Goal: Task Accomplishment & Management: Manage account settings

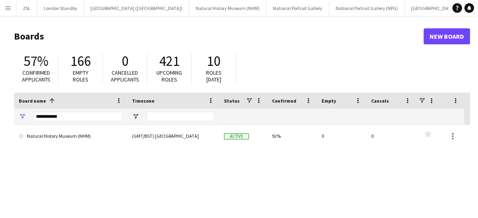
click at [10, 8] on app-icon "Menu" at bounding box center [8, 8] width 6 height 6
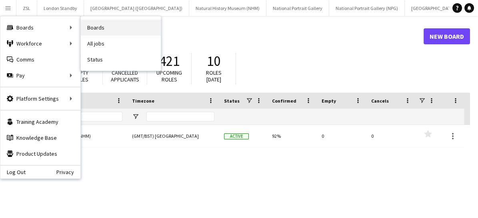
click at [97, 31] on link "Boards" at bounding box center [121, 28] width 80 height 16
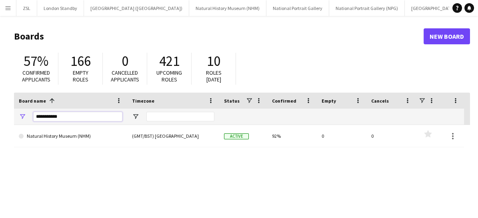
drag, startPoint x: 75, startPoint y: 120, endPoint x: 26, endPoint y: 105, distance: 51.4
click at [26, 105] on div "Board name 1 Timezone Status Confirmed" at bounding box center [239, 109] width 450 height 32
type input "***"
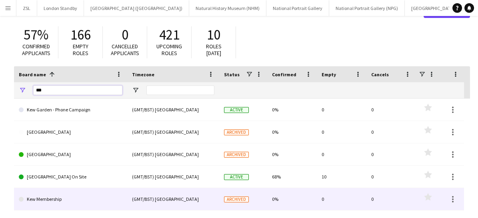
scroll to position [27, 0]
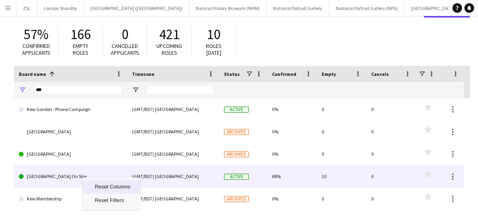
click at [82, 177] on link "[GEOGRAPHIC_DATA] On Site" at bounding box center [70, 176] width 103 height 22
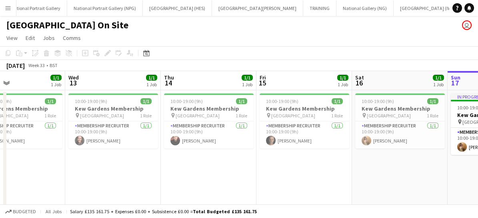
scroll to position [0, 221]
click at [137, 138] on app-card-role "Membership Recruiter [DATE] 10:00-19:00 (9h) [PERSON_NAME]" at bounding box center [114, 134] width 90 height 27
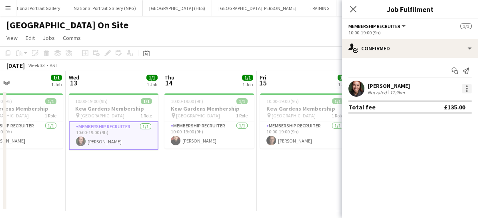
click at [465, 91] on div at bounding box center [467, 89] width 10 height 10
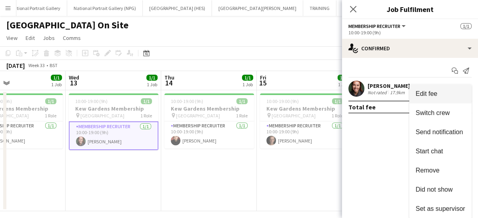
click at [465, 91] on button "Edit fee" at bounding box center [440, 93] width 62 height 19
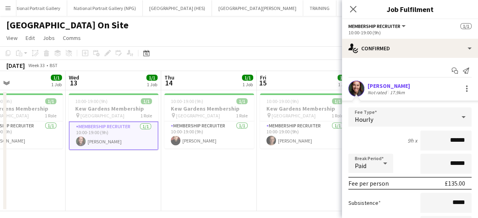
click at [271, 192] on app-date-cell "10:00-19:00 (9h) 1/1 [GEOGRAPHIC_DATA] Membership pin Kew Gardens 1 Role Member…" at bounding box center [305, 150] width 96 height 121
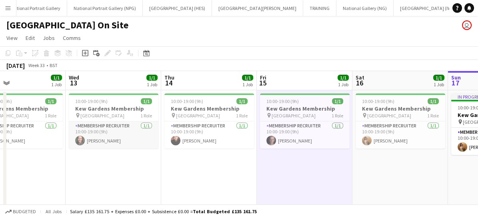
click at [127, 135] on app-card-role "Membership Recruiter [DATE] 10:00-19:00 (9h) [PERSON_NAME]" at bounding box center [114, 134] width 90 height 27
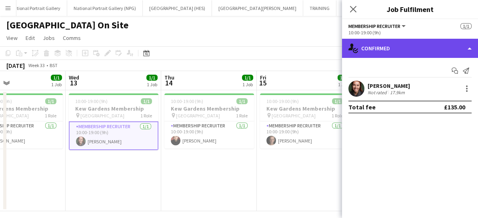
click at [443, 43] on div "single-neutral-actions-check-2 Confirmed" at bounding box center [410, 48] width 136 height 19
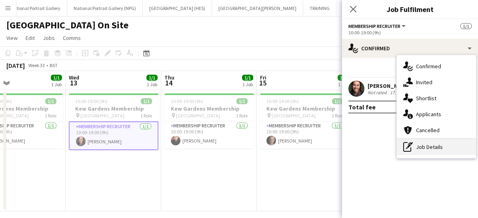
click at [435, 143] on div "pen-write Job Details" at bounding box center [435, 147] width 79 height 16
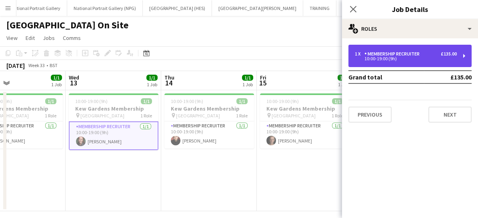
click at [424, 58] on div "10:00-19:00 (9h)" at bounding box center [405, 59] width 102 height 4
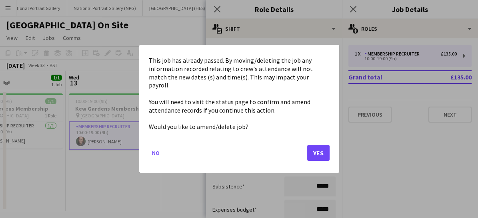
click at [242, 81] on body "Menu Boards Boards Boards All jobs Status Workforce Workforce My Workforce Recr…" at bounding box center [239, 112] width 478 height 225
click at [320, 148] on button "Yes" at bounding box center [318, 153] width 22 height 16
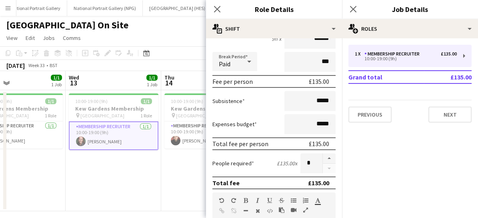
scroll to position [86, 0]
click at [322, 158] on button "button" at bounding box center [328, 158] width 13 height 10
type input "*"
click at [215, 8] on icon at bounding box center [217, 9] width 8 height 8
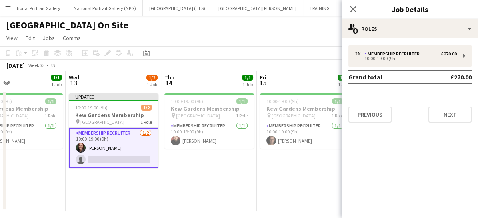
click at [133, 147] on app-card-role "Membership Recruiter [DATE] 10:00-19:00 (9h) [PERSON_NAME] single-neutral-actio…" at bounding box center [114, 148] width 90 height 40
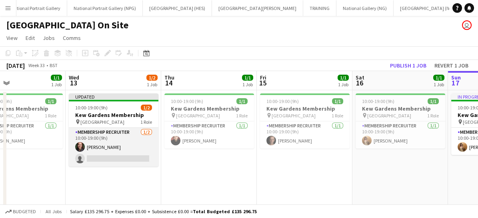
click at [137, 156] on app-card-role "Membership Recruiter [DATE] 10:00-19:00 (9h) [PERSON_NAME] single-neutral-actio…" at bounding box center [114, 147] width 90 height 39
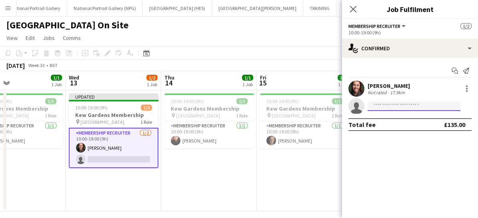
click at [386, 109] on input at bounding box center [413, 106] width 93 height 10
type input "*"
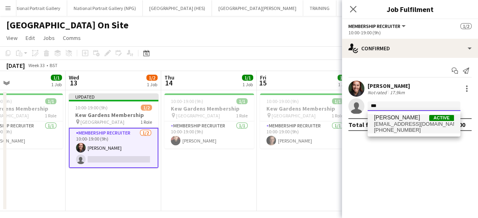
type input "***"
click at [391, 127] on span "[PHONE_NUMBER]" at bounding box center [414, 130] width 80 height 6
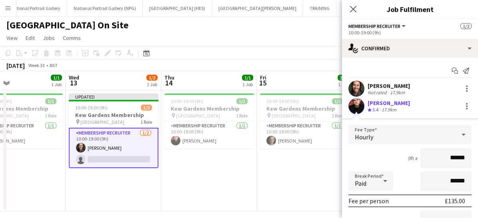
drag, startPoint x: 460, startPoint y: 103, endPoint x: 231, endPoint y: 175, distance: 240.2
drag, startPoint x: 231, startPoint y: 175, endPoint x: 258, endPoint y: 202, distance: 37.6
click at [258, 202] on app-date-cell "10:00-19:00 (9h) 1/1 [GEOGRAPHIC_DATA] Membership pin Kew Gardens 1 Role Member…" at bounding box center [305, 150] width 96 height 121
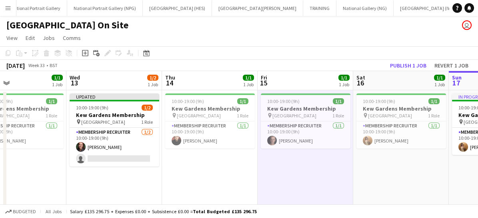
click at [258, 202] on app-date-cell "10:00-19:00 (9h) 1/1 [GEOGRAPHIC_DATA] Membership pin Kew Gardens 1 Role Member…" at bounding box center [305, 150] width 96 height 121
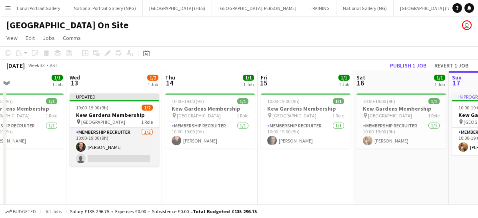
click at [139, 152] on app-card-role "Membership Recruiter [DATE] 10:00-19:00 (9h) [PERSON_NAME] single-neutral-actio…" at bounding box center [115, 147] width 90 height 39
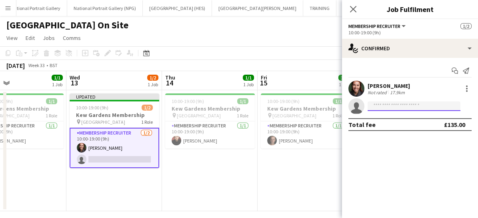
click at [395, 107] on input at bounding box center [413, 106] width 93 height 10
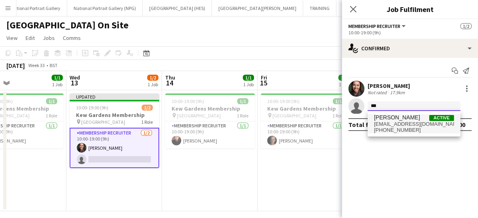
type input "***"
click at [392, 118] on span "[PERSON_NAME]" at bounding box center [397, 117] width 46 height 7
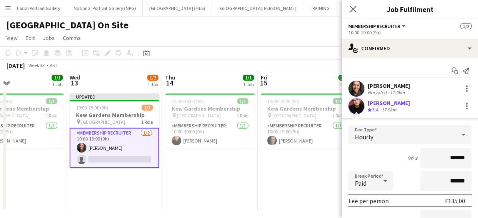
click at [458, 135] on icon at bounding box center [463, 135] width 10 height 16
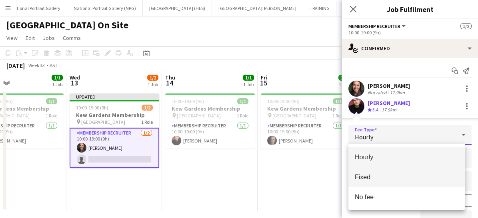
click at [400, 172] on mat-option "Fixed" at bounding box center [406, 177] width 117 height 20
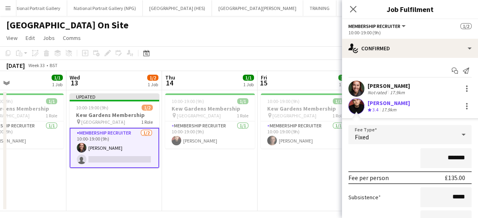
click at [445, 155] on input "*******" at bounding box center [445, 158] width 51 height 20
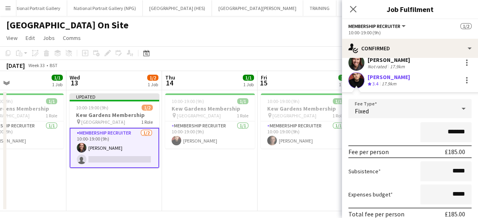
scroll to position [76, 0]
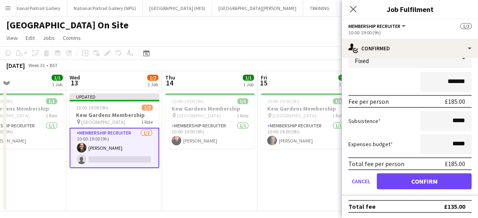
type input "*******"
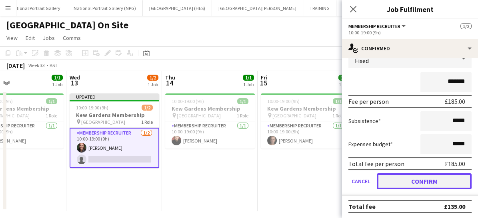
click at [420, 180] on button "Confirm" at bounding box center [423, 181] width 95 height 16
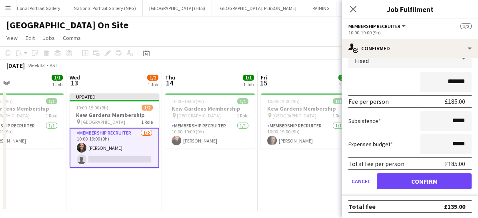
scroll to position [0, 0]
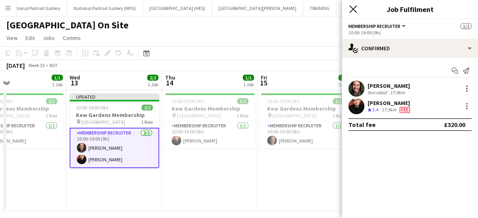
click at [352, 8] on icon at bounding box center [353, 9] width 8 height 8
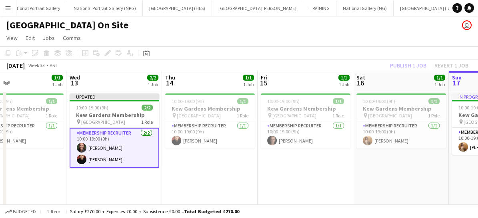
click at [134, 142] on app-card-role "Membership Recruiter [DATE] 10:00-19:00 (9h) [PERSON_NAME] [PERSON_NAME]" at bounding box center [115, 148] width 90 height 40
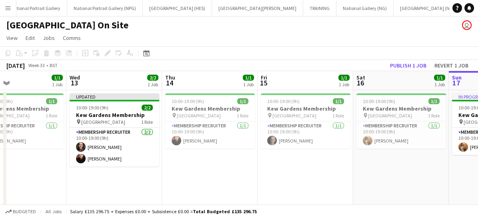
drag, startPoint x: 404, startPoint y: 60, endPoint x: 153, endPoint y: 183, distance: 279.5
click at [153, 183] on app-date-cell "Updated 10:00-19:00 (9h) 2/2 [GEOGRAPHIC_DATA] Membership pin Kew Gardens 1 Rol…" at bounding box center [114, 150] width 96 height 121
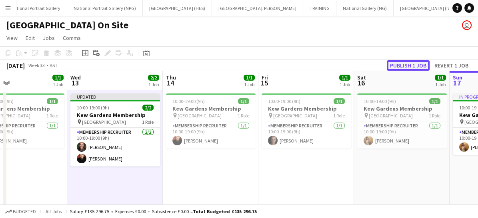
click at [403, 65] on button "Publish 1 job" at bounding box center [407, 65] width 43 height 10
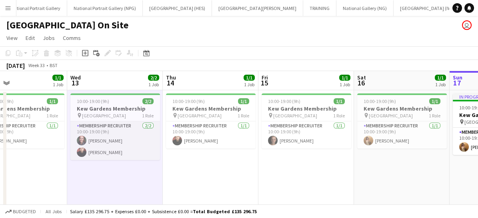
click at [131, 148] on app-card-role "Membership Recruiter [DATE] 10:00-19:00 (9h) [PERSON_NAME] [PERSON_NAME]" at bounding box center [115, 140] width 90 height 39
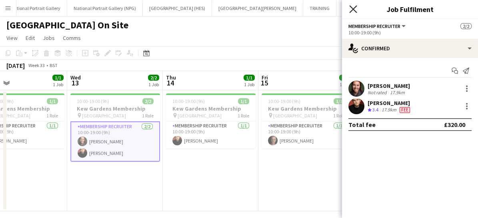
click at [354, 9] on icon "Close pop-in" at bounding box center [353, 9] width 8 height 8
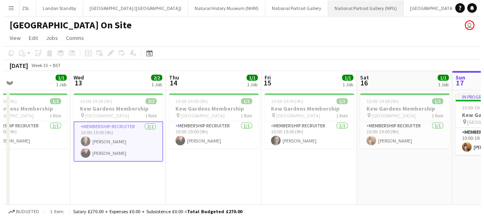
scroll to position [0, 0]
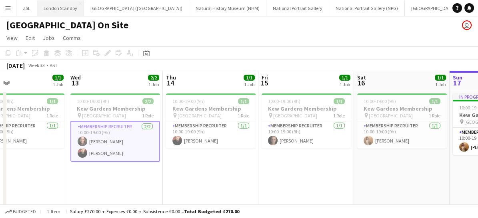
click at [60, 5] on button "London Standby Close" at bounding box center [60, 8] width 47 height 16
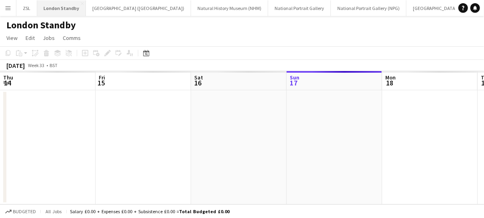
scroll to position [0, 191]
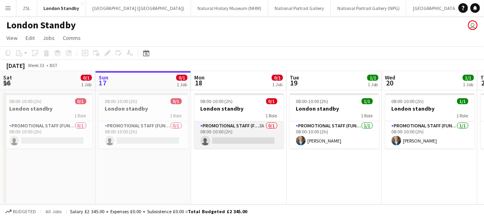
click at [239, 137] on app-card-role "Promotional Staff (Fundraiser) 2A 0/1 08:00-10:00 (2h) single-neutral-actions" at bounding box center [239, 134] width 90 height 27
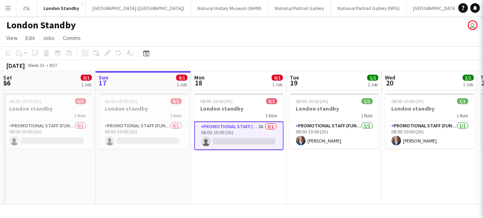
click at [239, 137] on app-card-role "Promotional Staff (Fundraiser) 2A 0/1 08:00-10:00 (2h) single-neutral-actions" at bounding box center [239, 135] width 90 height 29
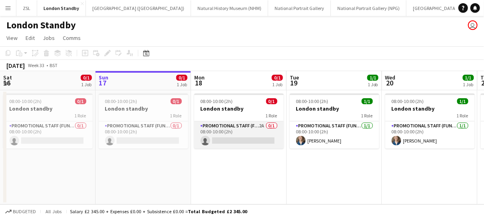
click at [249, 140] on app-card-role "Promotional Staff (Fundraiser) 2A 0/1 08:00-10:00 (2h) single-neutral-actions" at bounding box center [239, 134] width 90 height 27
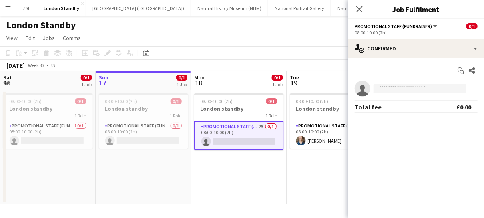
click at [396, 87] on input at bounding box center [420, 89] width 93 height 10
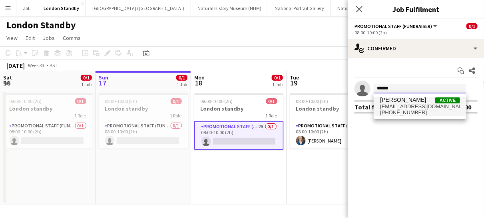
type input "*****"
click at [390, 109] on span "[PHONE_NUMBER]" at bounding box center [420, 112] width 80 height 6
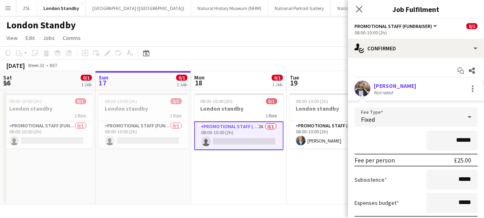
scroll to position [59, 0]
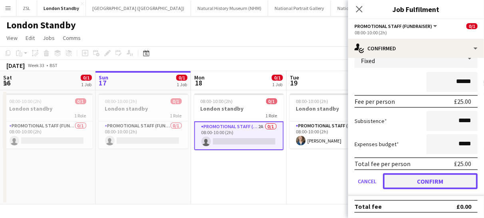
click at [416, 181] on button "Confirm" at bounding box center [430, 181] width 95 height 16
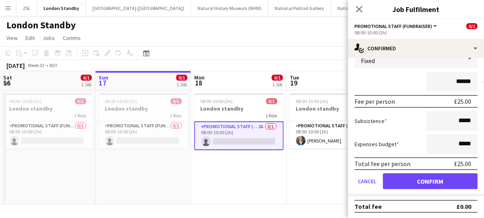
scroll to position [0, 0]
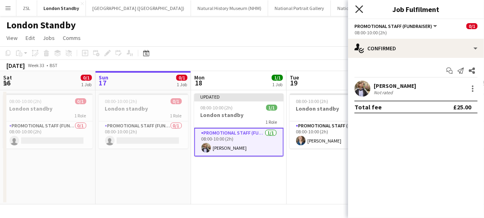
click at [358, 10] on icon at bounding box center [359, 9] width 8 height 8
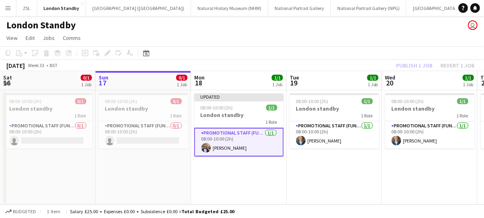
click at [249, 146] on app-card-role "Promotional Staff (Fundraiser) [DATE] 08:00-10:00 (2h) [PERSON_NAME]" at bounding box center [239, 142] width 90 height 29
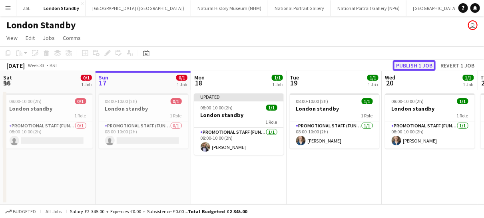
click at [410, 66] on button "Publish 1 job" at bounding box center [414, 65] width 43 height 10
